Goal: Task Accomplishment & Management: Use online tool/utility

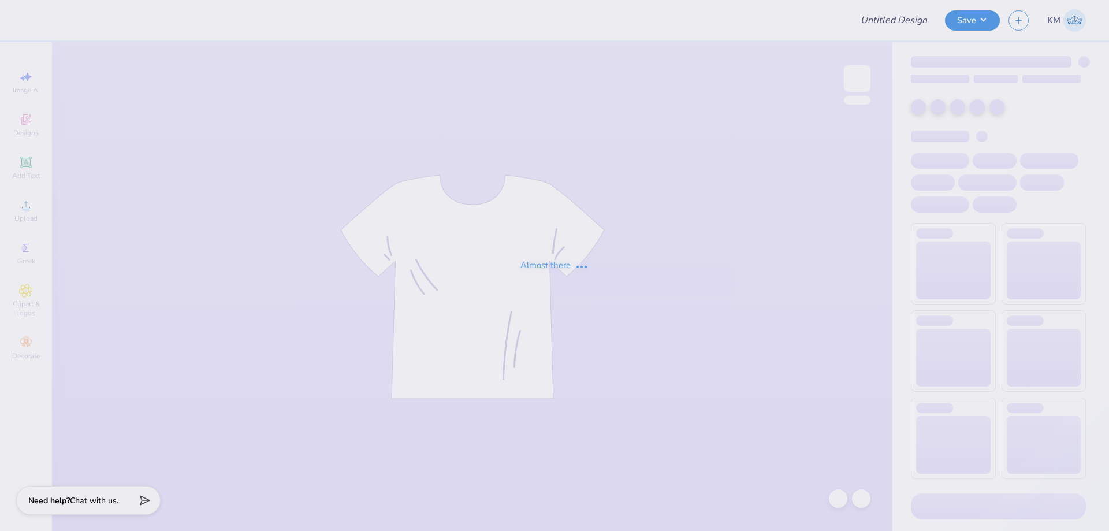
type input "Phi Mu Parents Weekend Final"
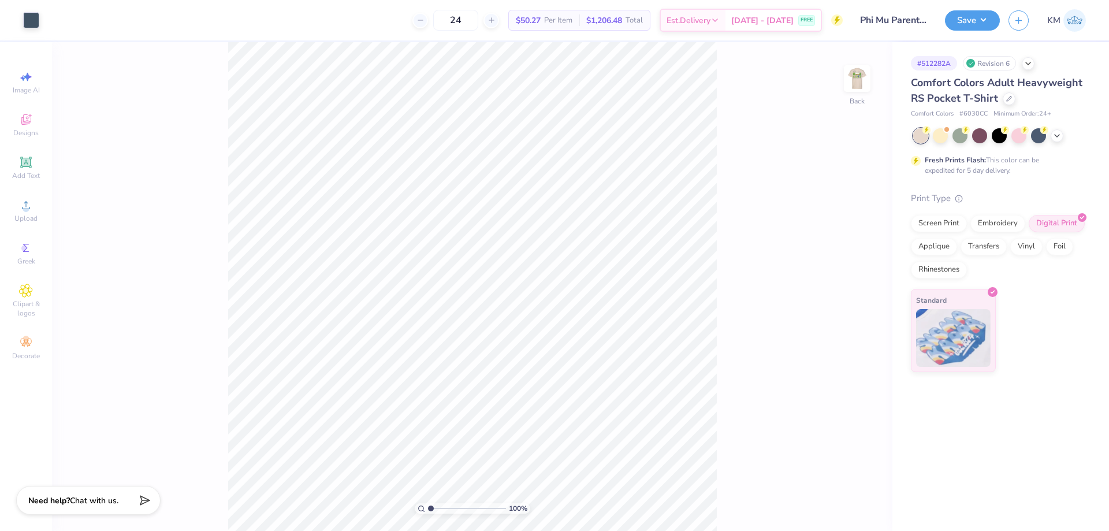
click at [841, 66] on div "100 % Back" at bounding box center [472, 286] width 841 height 489
click at [853, 72] on img at bounding box center [857, 78] width 46 height 46
drag, startPoint x: 434, startPoint y: 507, endPoint x: 448, endPoint y: 507, distance: 14.4
click at [448, 507] on input "range" at bounding box center [467, 508] width 78 height 10
drag, startPoint x: 450, startPoint y: 510, endPoint x: 426, endPoint y: 511, distance: 24.3
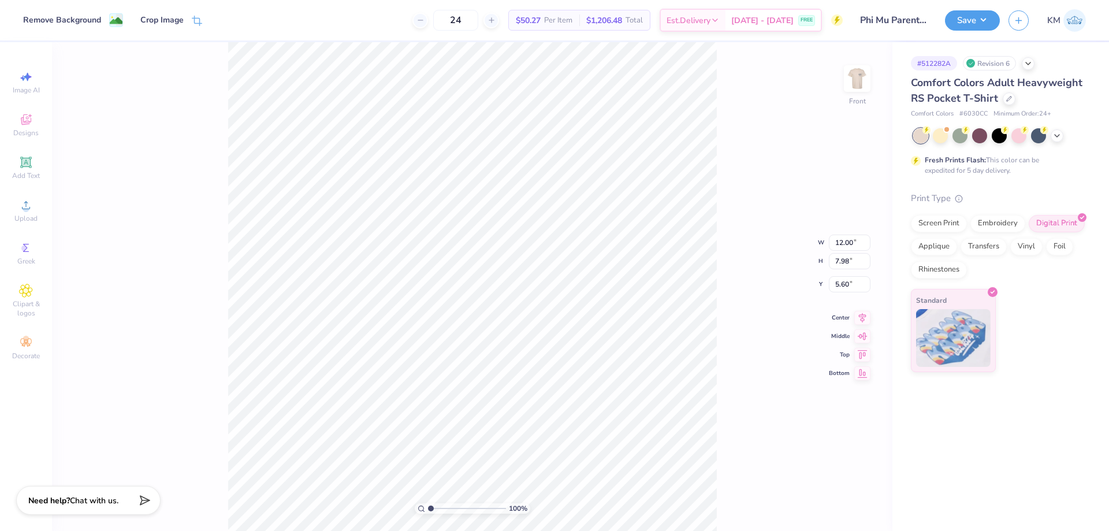
type input "1"
click at [428, 511] on input "range" at bounding box center [467, 508] width 78 height 10
type input "11.41"
type input "0.55"
type input "13.51"
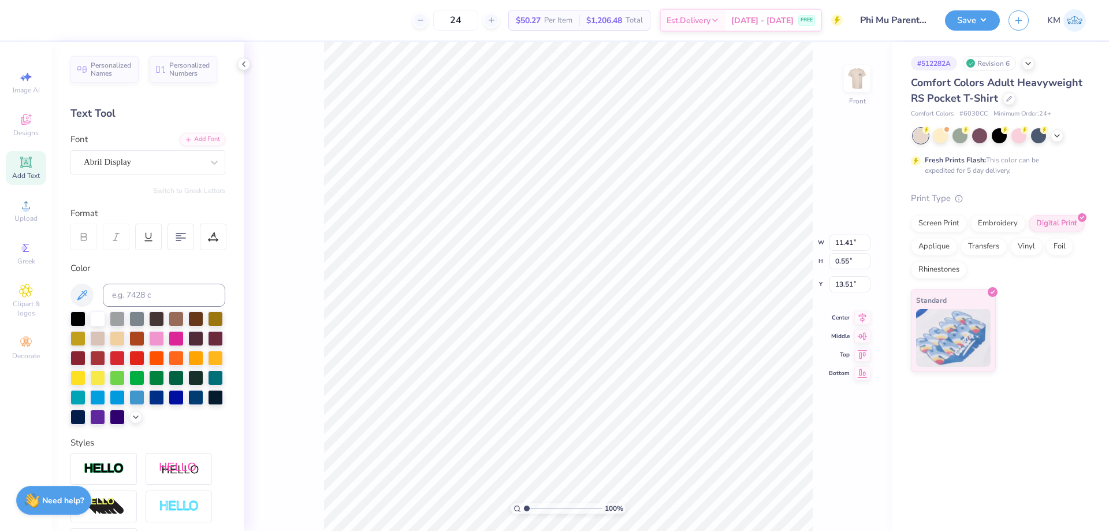
type input "12.00"
type input "7.98"
type input "5.60"
click at [610, 337] on li "Download image" at bounding box center [612, 336] width 91 height 23
